Goal: Transaction & Acquisition: Subscribe to service/newsletter

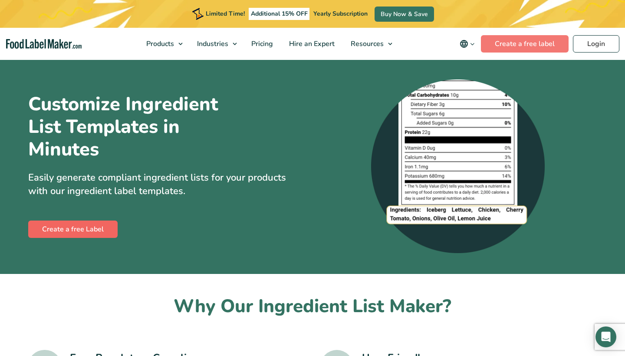
click at [98, 227] on link "Create a free Label" at bounding box center [72, 228] width 89 height 17
click at [262, 41] on span "Pricing" at bounding box center [261, 44] width 25 height 10
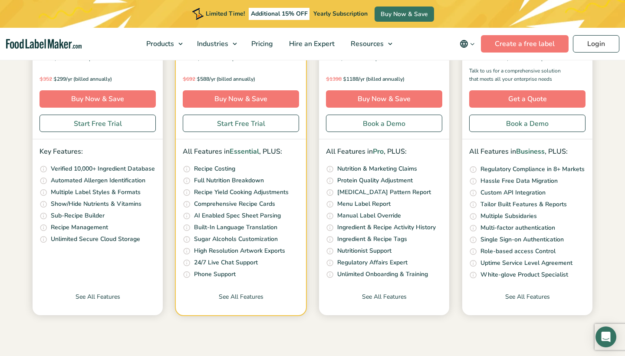
scroll to position [210, 0]
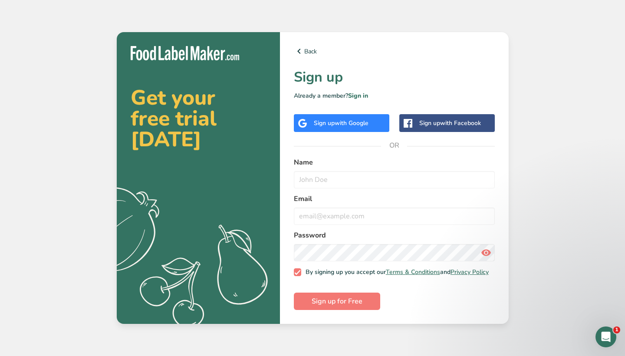
click at [368, 123] on span "with Google" at bounding box center [352, 123] width 34 height 8
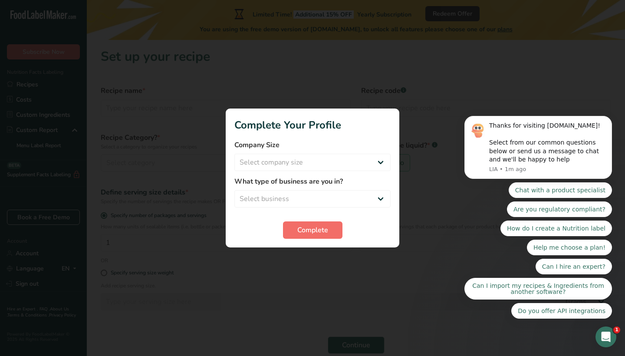
click at [308, 233] on span "Complete" at bounding box center [312, 230] width 31 height 10
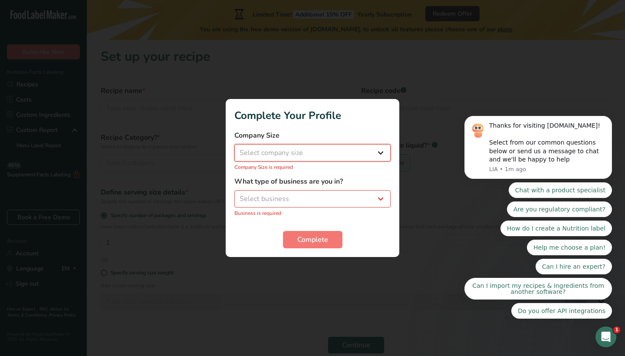
select select "2"
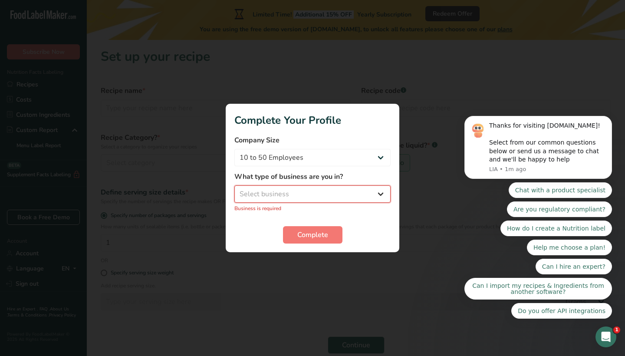
select select "1"
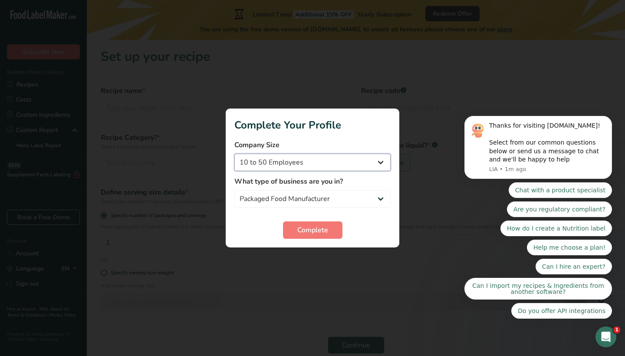
select select "1"
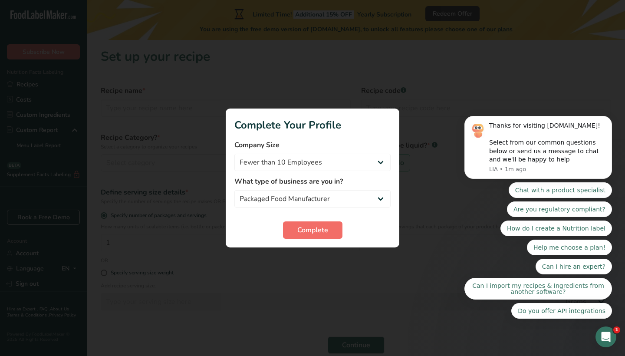
click at [324, 227] on span "Complete" at bounding box center [312, 230] width 31 height 10
